Goal: Navigation & Orientation: Find specific page/section

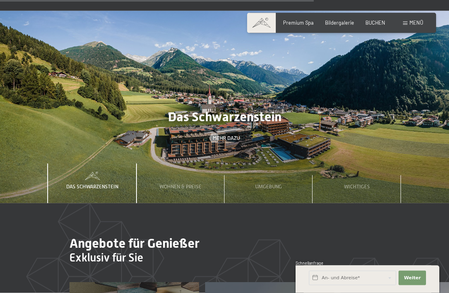
scroll to position [1960, 0]
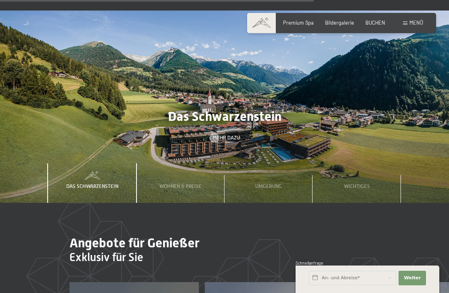
click at [279, 190] on div "Umgebung" at bounding box center [268, 183] width 36 height 40
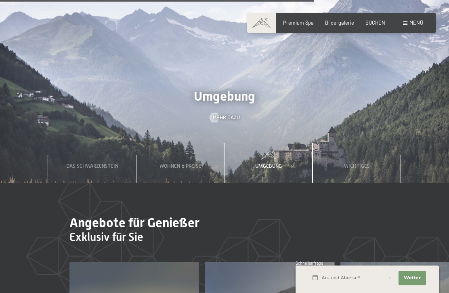
scroll to position [1973, 0]
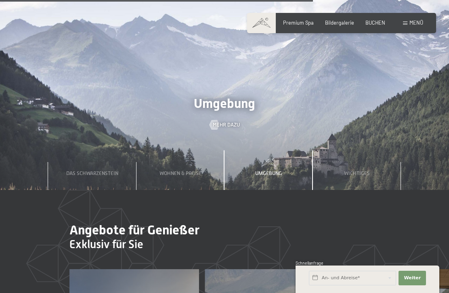
click at [230, 121] on span "Mehr dazu" at bounding box center [226, 124] width 27 height 7
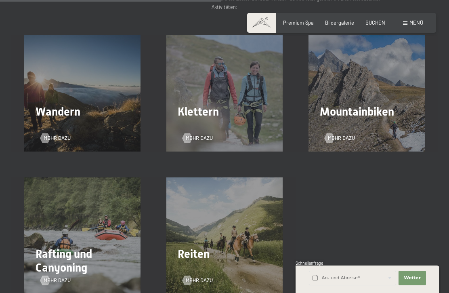
scroll to position [981, 0]
click at [402, 107] on div "Mountainbiken Mehr dazu" at bounding box center [366, 94] width 142 height 116
click at [391, 109] on div "Mountainbiken Mehr dazu" at bounding box center [366, 94] width 142 height 116
click at [337, 134] on span "Mehr dazu" at bounding box center [341, 137] width 27 height 7
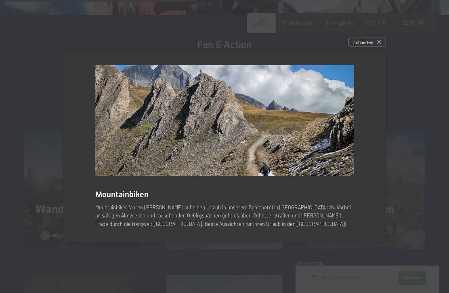
scroll to position [884, 0]
click at [381, 44] on icon at bounding box center [379, 42] width 4 height 4
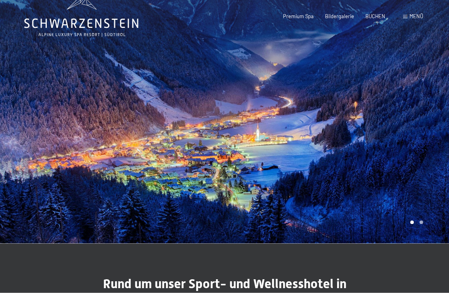
scroll to position [0, 0]
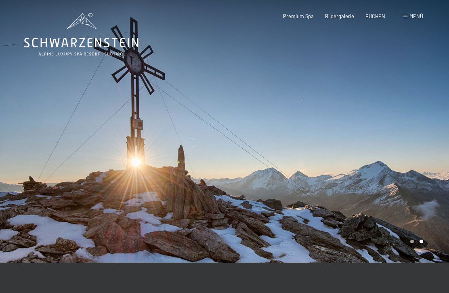
click at [408, 18] on div "Menü" at bounding box center [413, 16] width 20 height 7
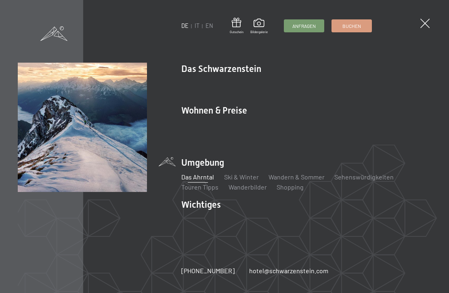
click at [27, 204] on div at bounding box center [82, 146] width 129 height 167
click at [213, 174] on link "Das Ahrntal" at bounding box center [198, 177] width 33 height 8
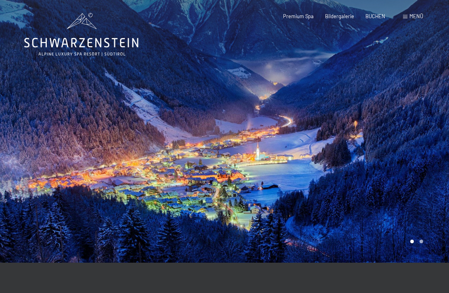
click at [406, 20] on div "Buchen Anfragen Premium Spa Bildergalerie BUCHEN Menü DE IT EN Gutschein Bilder…" at bounding box center [341, 16] width 163 height 7
click at [405, 19] on div "Menü" at bounding box center [413, 16] width 20 height 7
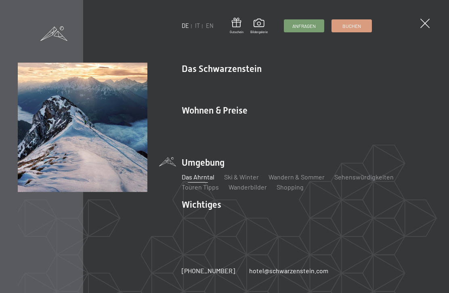
click at [422, 32] on div "DE IT EN Gutschein Bildergalerie Anfragen Buchen DE IT EN Das Schwarzenstein Ne…" at bounding box center [224, 146] width 449 height 293
click at [428, 28] on div "DE IT EN Gutschein Bildergalerie Anfragen Buchen DE IT EN Das Schwarzenstein Ne…" at bounding box center [224, 146] width 449 height 293
click at [429, 24] on span at bounding box center [424, 23] width 9 height 9
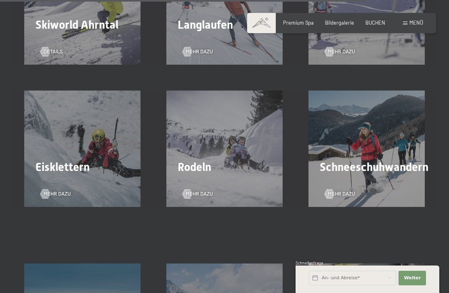
scroll to position [1637, 0]
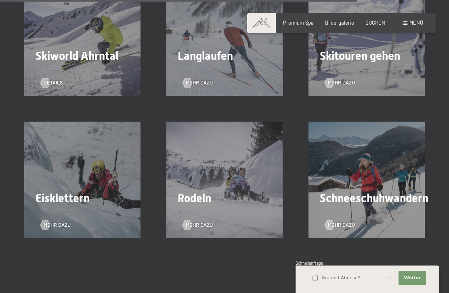
click at [13, 185] on div "Eisklettern Mehr dazu" at bounding box center [82, 179] width 142 height 116
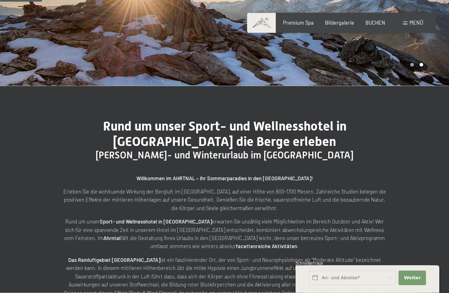
scroll to position [0, 0]
